Goal: Information Seeking & Learning: Compare options

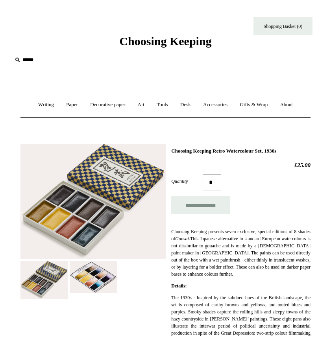
click at [197, 153] on h1 "Choosing Keeping Retro Watercolour Set, 1930s" at bounding box center [240, 151] width 139 height 6
click at [143, 105] on link "Art +" at bounding box center [141, 104] width 18 height 21
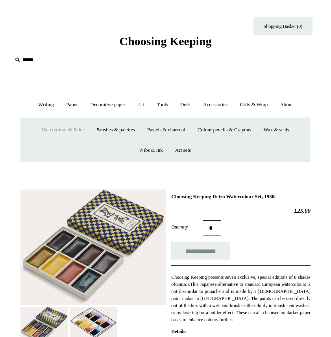
click at [66, 129] on link "Watercolour & Paint" at bounding box center [62, 130] width 53 height 21
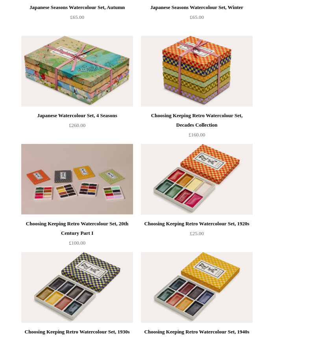
scroll to position [301, 0]
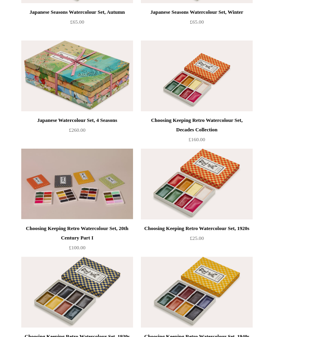
click at [217, 75] on img at bounding box center [197, 75] width 112 height 71
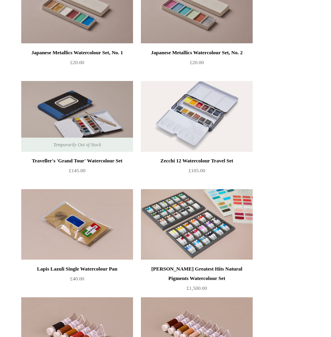
scroll to position [1912, 0]
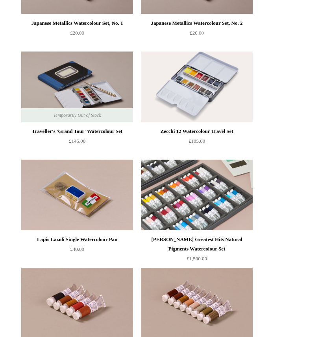
click at [212, 208] on img at bounding box center [197, 195] width 112 height 71
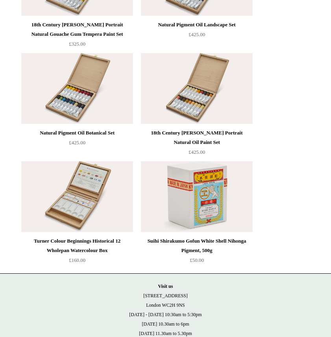
scroll to position [2563, 0]
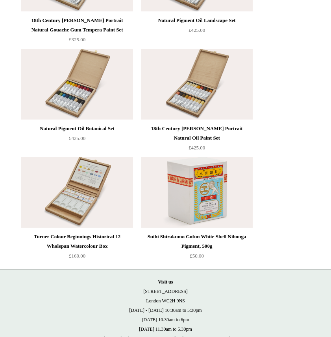
click at [206, 201] on img at bounding box center [197, 192] width 112 height 71
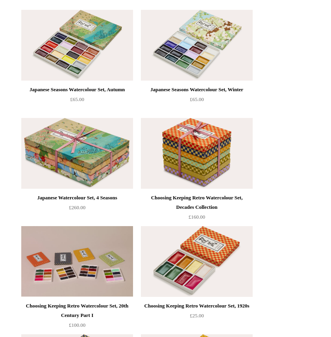
scroll to position [194, 0]
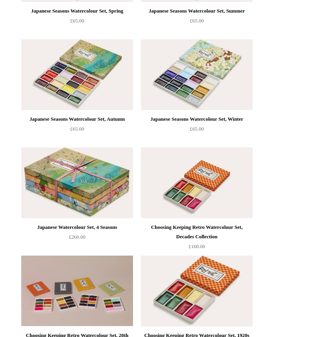
click at [213, 182] on img at bounding box center [197, 182] width 112 height 71
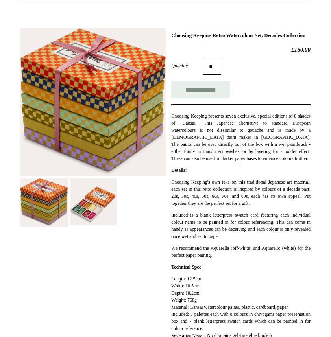
scroll to position [152, 0]
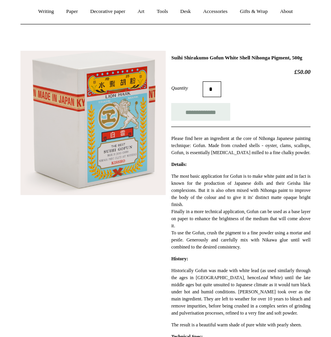
scroll to position [150, 0]
